Goal: Connect with others: Connect with others

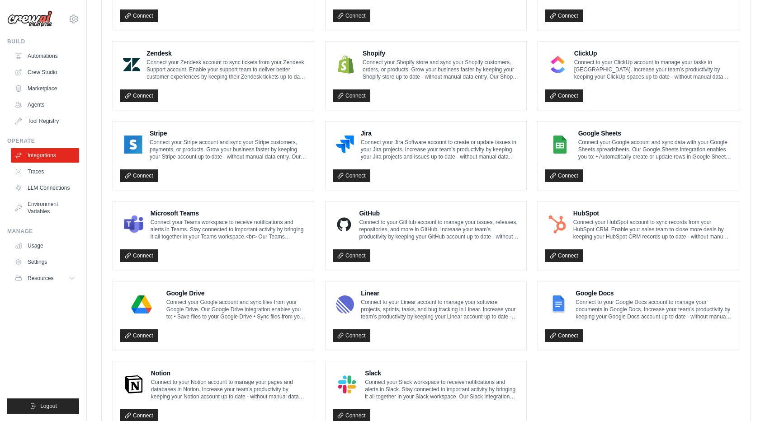
scroll to position [407, 0]
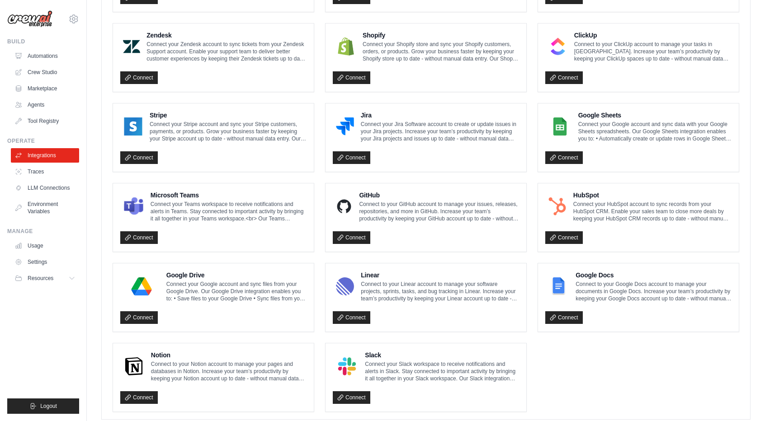
click at [142, 321] on div "Google Drive Connect your Google account and sync files from your Google Drive.…" at bounding box center [213, 298] width 201 height 68
click at [142, 314] on link "Connect" at bounding box center [139, 318] width 38 height 13
click at [144, 317] on link "Connect" at bounding box center [139, 318] width 38 height 13
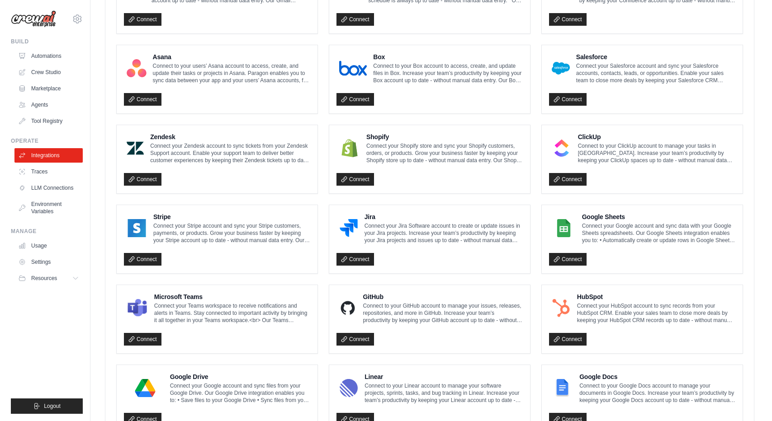
scroll to position [452, 0]
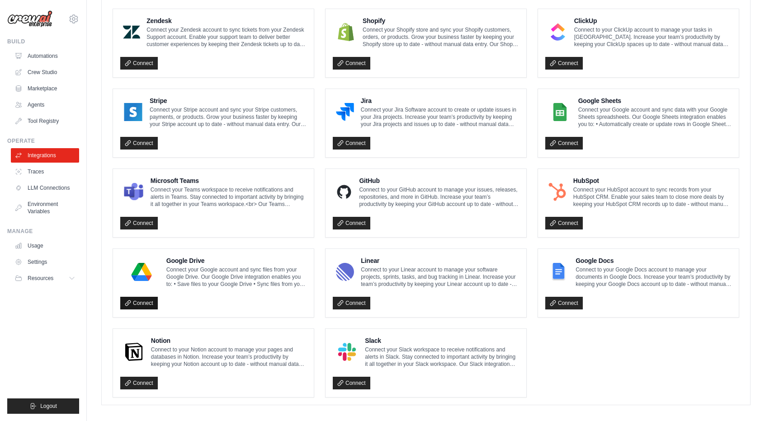
click at [147, 301] on link "Connect" at bounding box center [139, 303] width 38 height 13
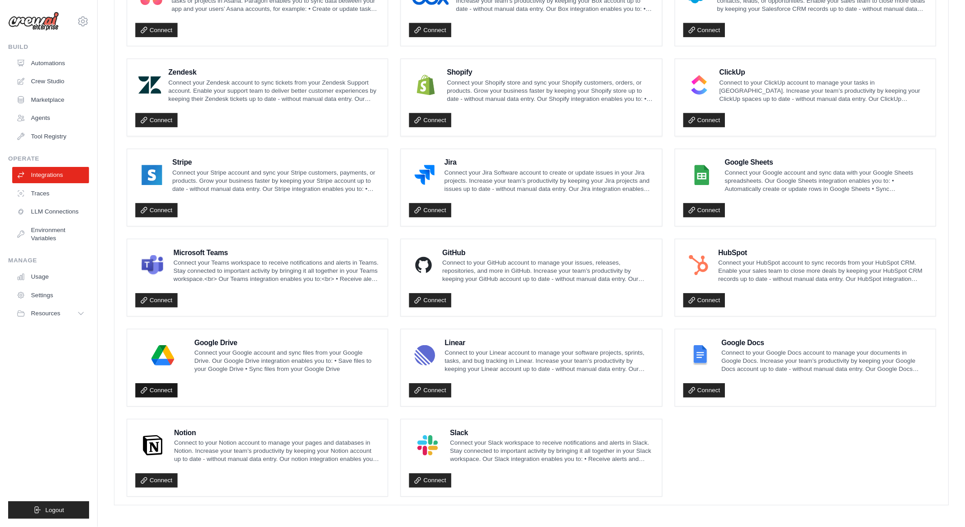
scroll to position [352, 0]
